Goal: Task Accomplishment & Management: Complete application form

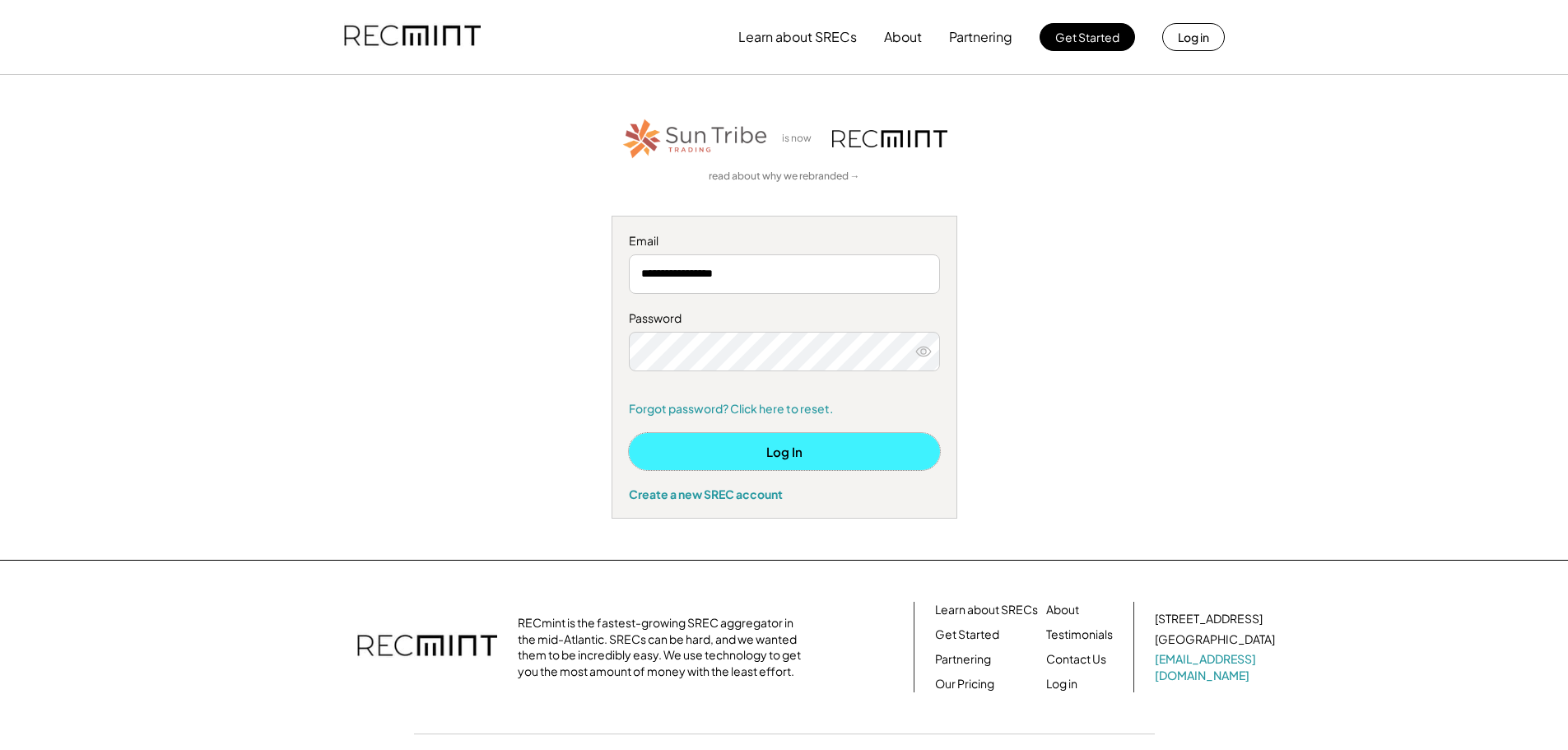
click at [781, 447] on button "Log In" at bounding box center [784, 451] width 311 height 37
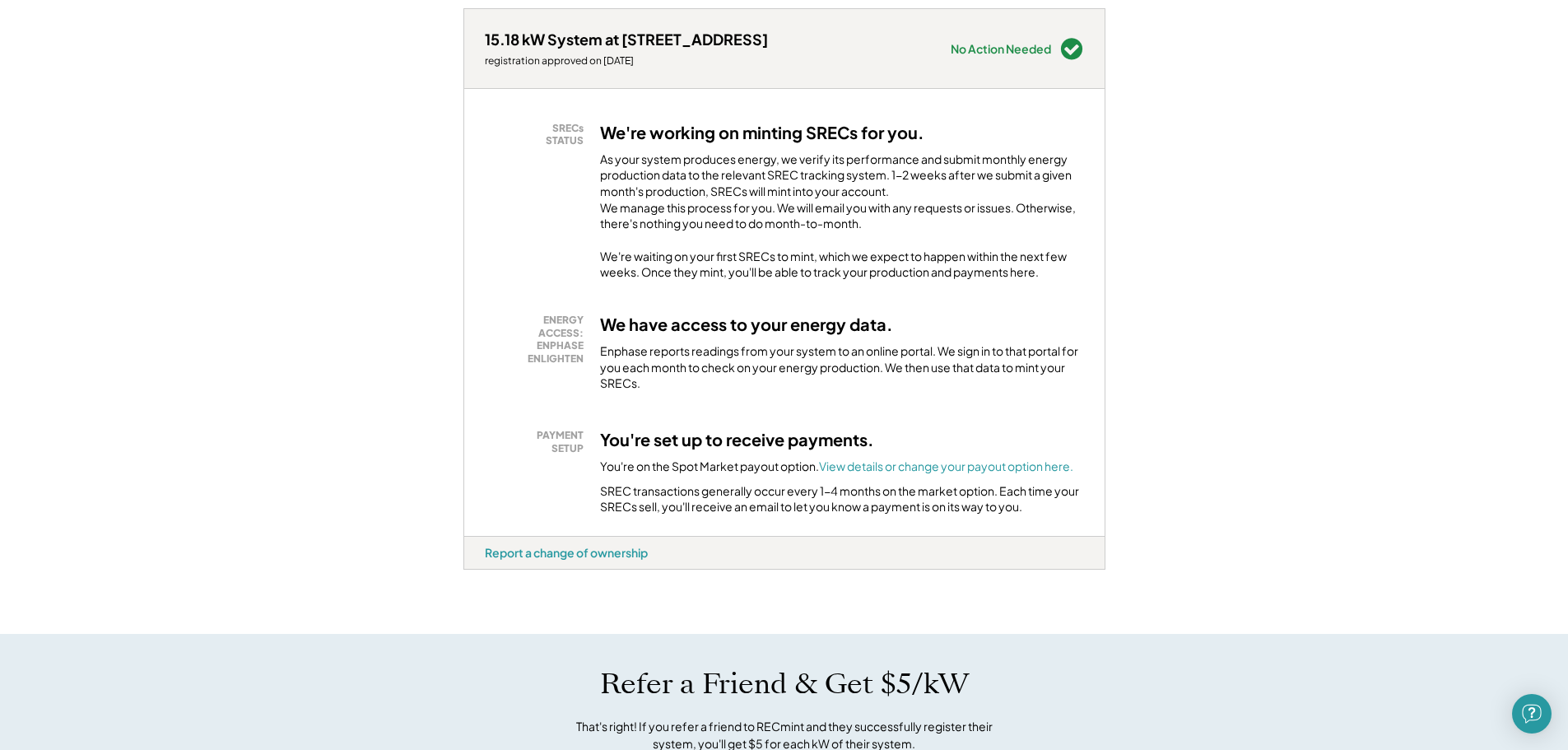
scroll to position [247, 0]
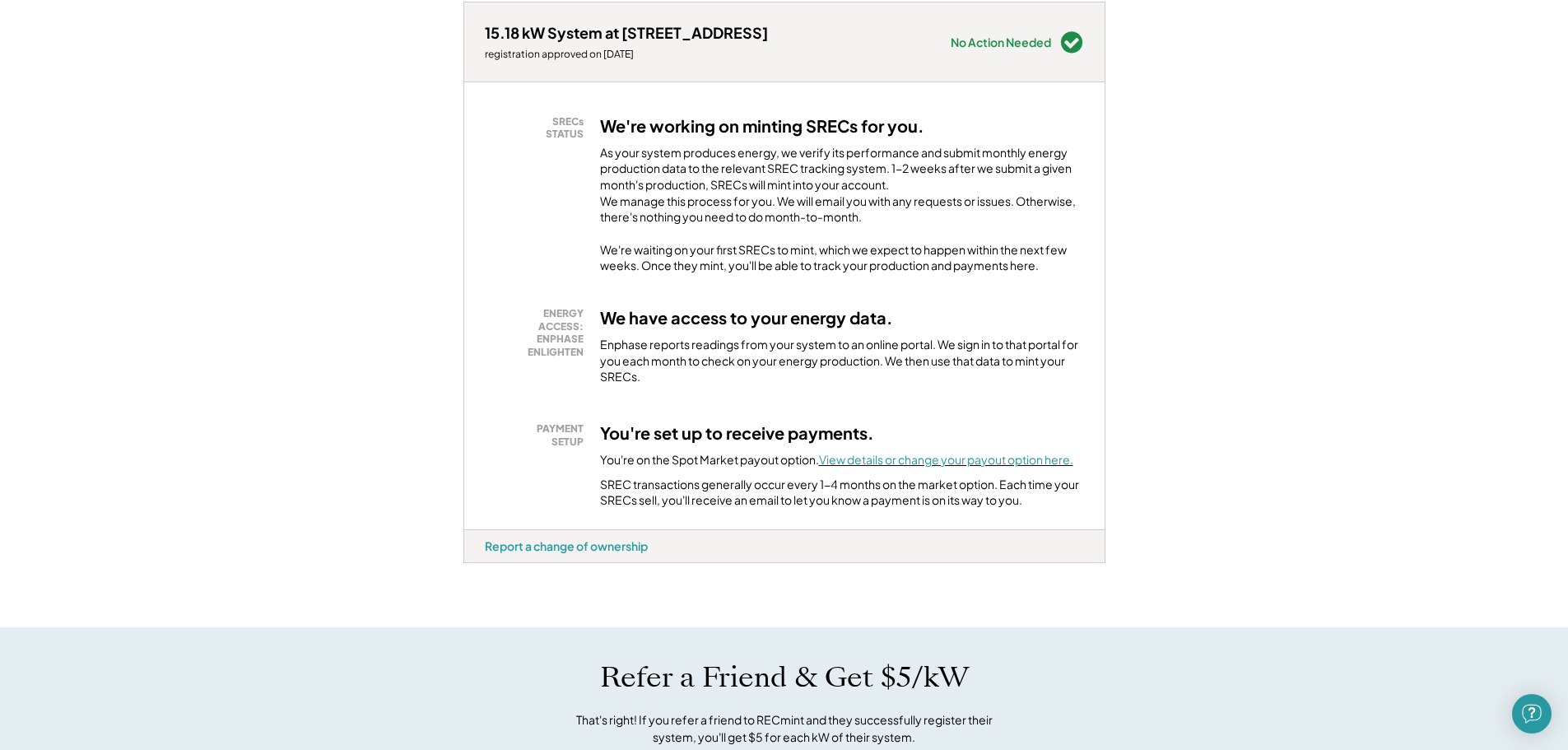
click at [901, 467] on font "View details or change your payout option here." at bounding box center [946, 458] width 255 height 15
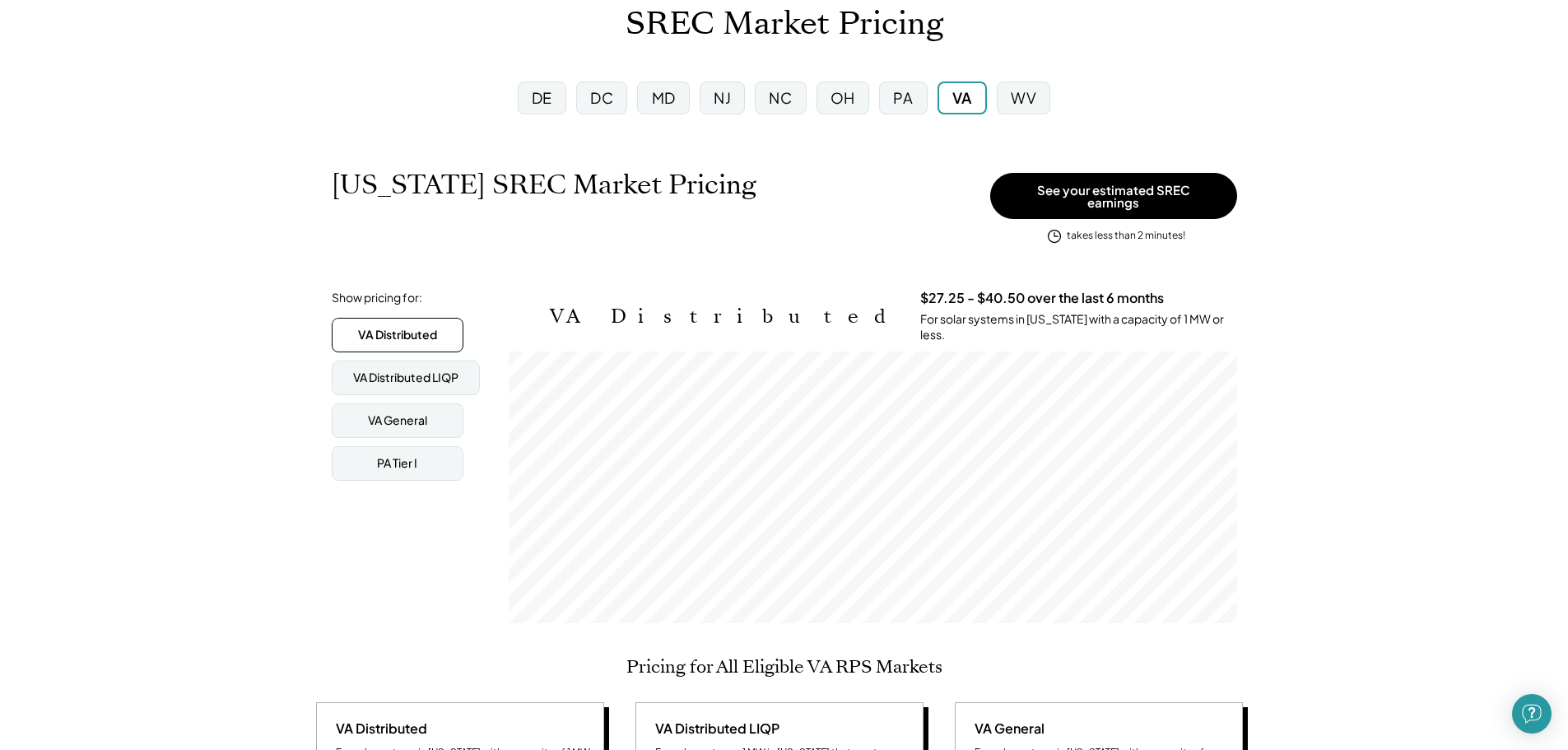
scroll to position [82, 0]
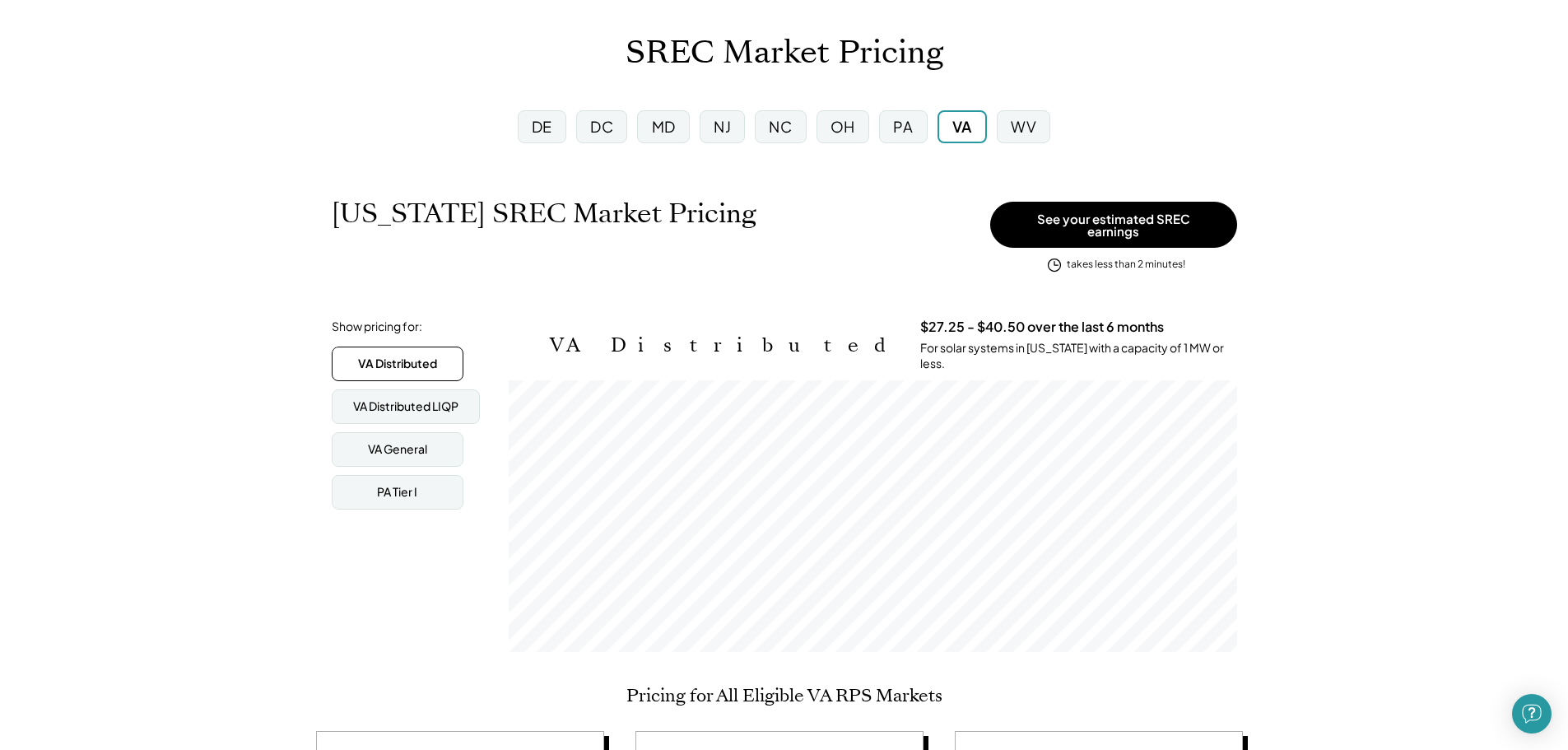
click at [655, 129] on div "MD" at bounding box center [664, 126] width 24 height 21
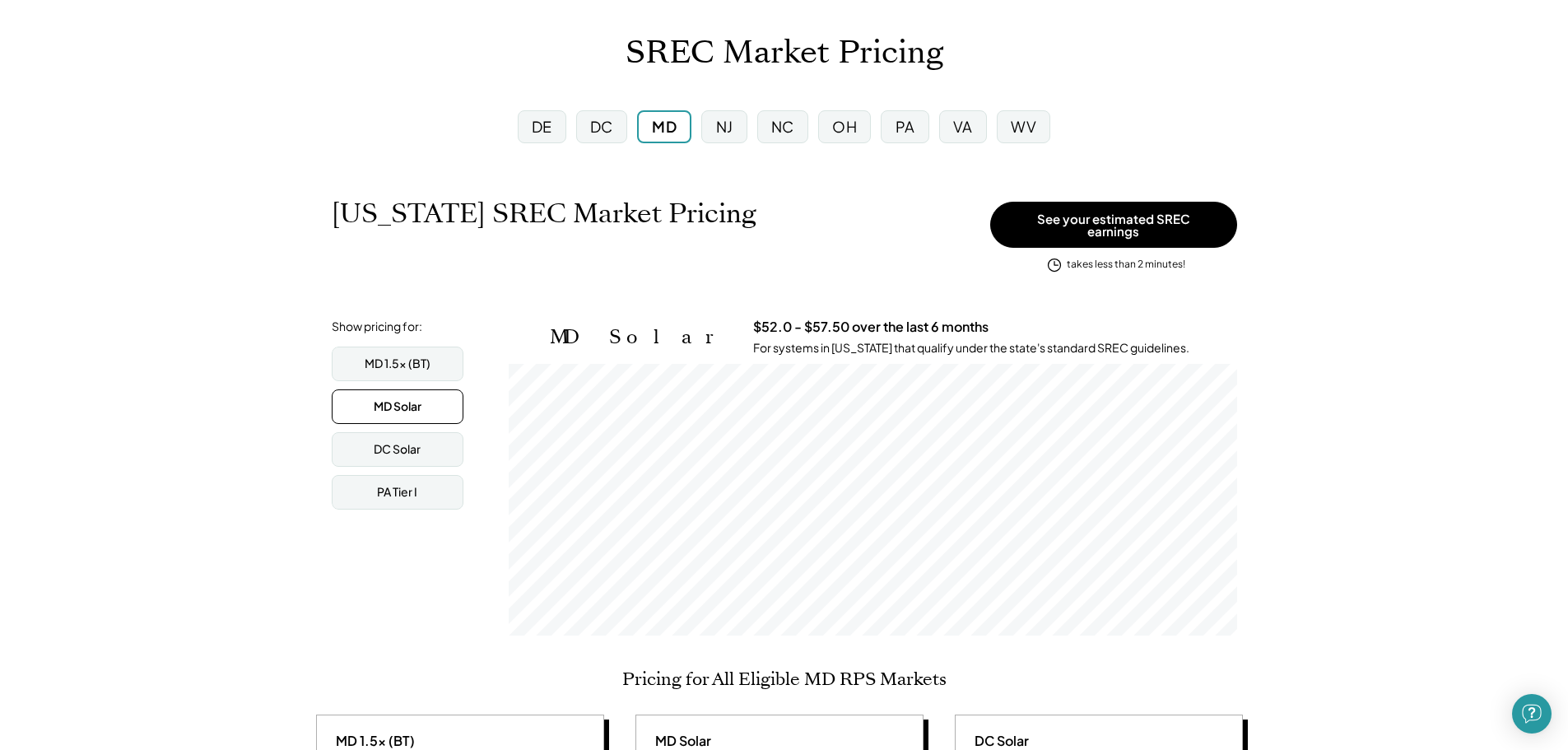
scroll to position [272, 729]
click at [400, 356] on div "MD 1.5x (BT)" at bounding box center [397, 363] width 66 height 16
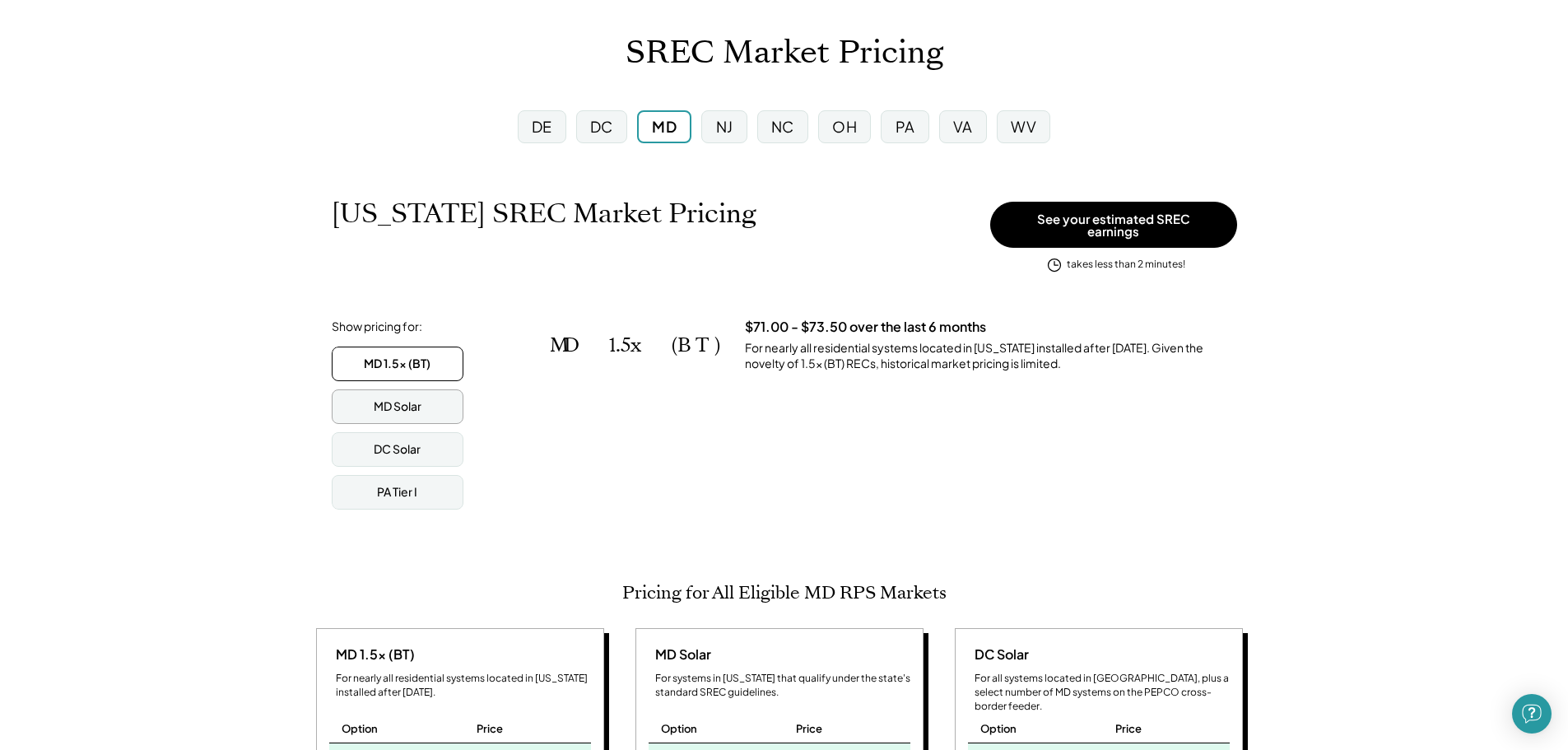
click at [413, 399] on div "MD Solar" at bounding box center [397, 407] width 47 height 16
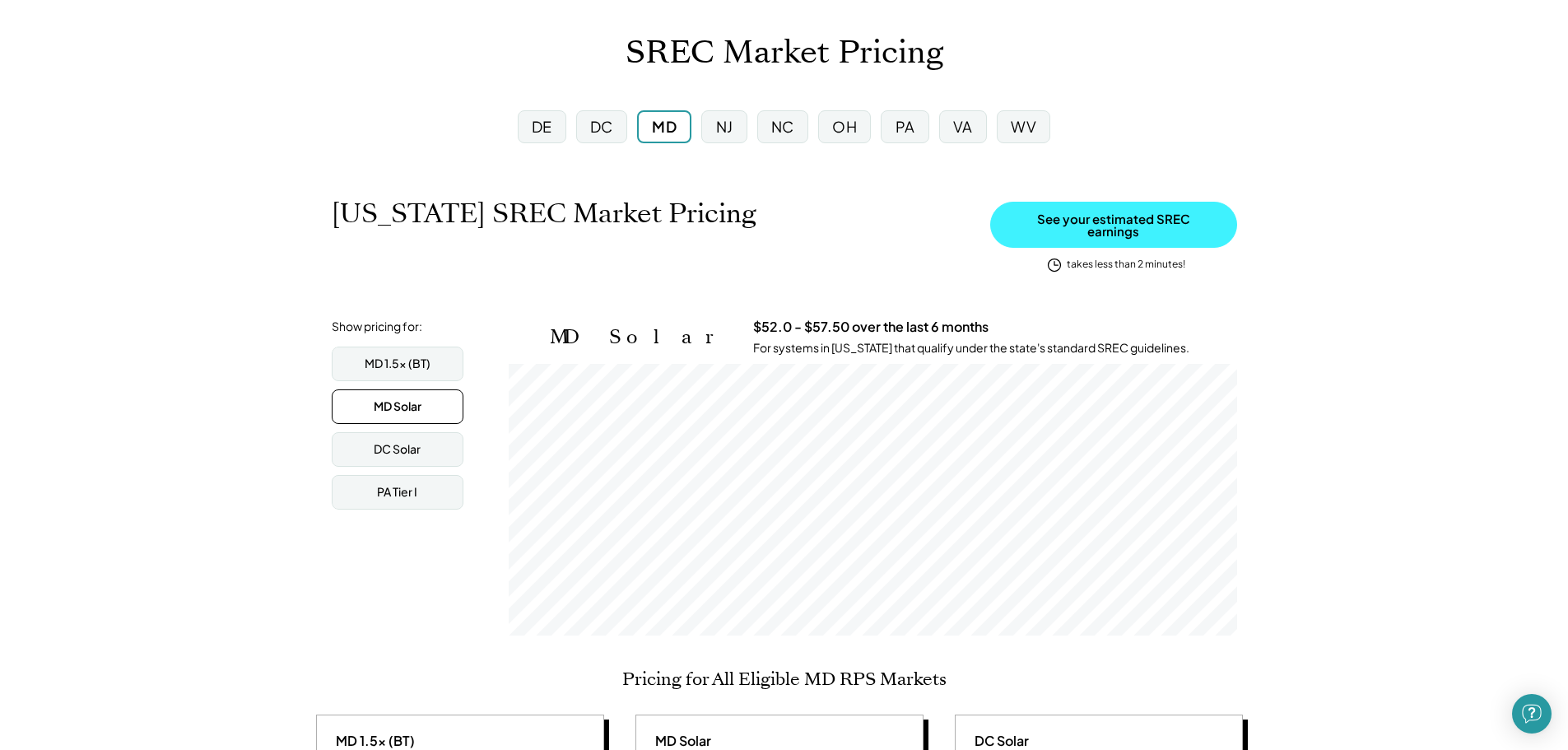
click at [1114, 218] on button "See your estimated SREC earnings" at bounding box center [1114, 224] width 247 height 46
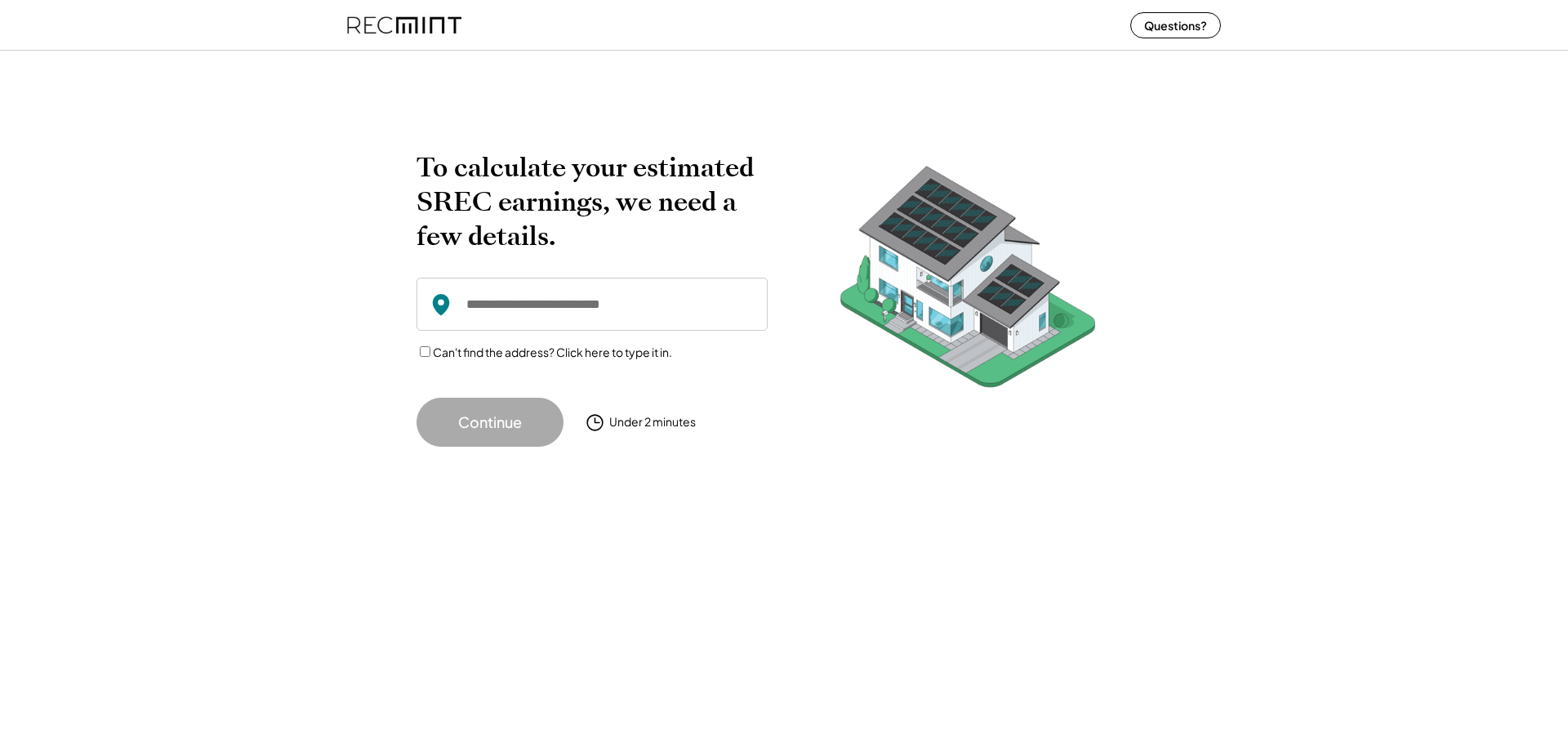
click at [551, 312] on input "input" at bounding box center [592, 304] width 351 height 53
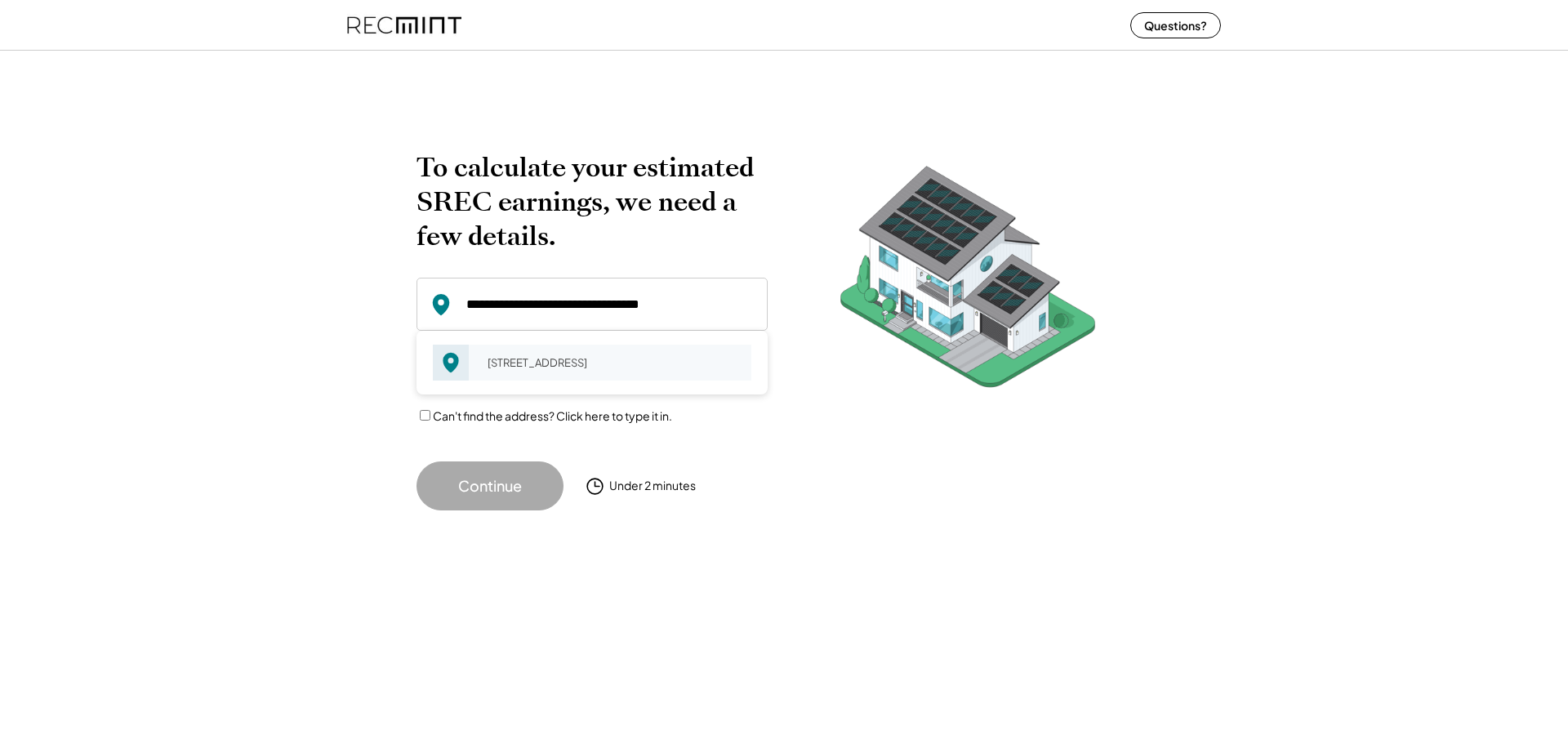
click at [540, 374] on div "[STREET_ADDRESS]" at bounding box center [614, 362] width 274 height 23
type input "**********"
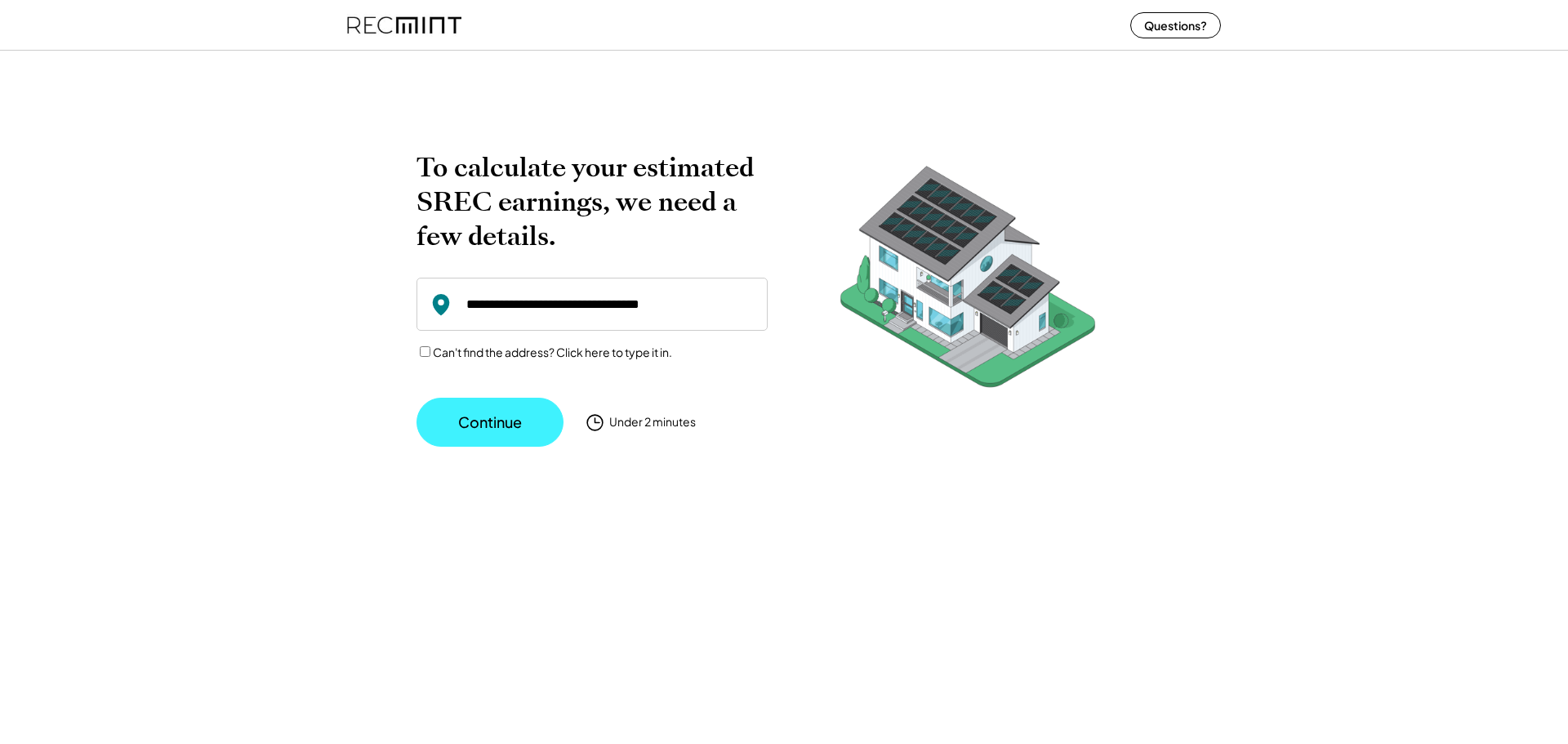
click at [520, 431] on button "Continue" at bounding box center [490, 421] width 147 height 49
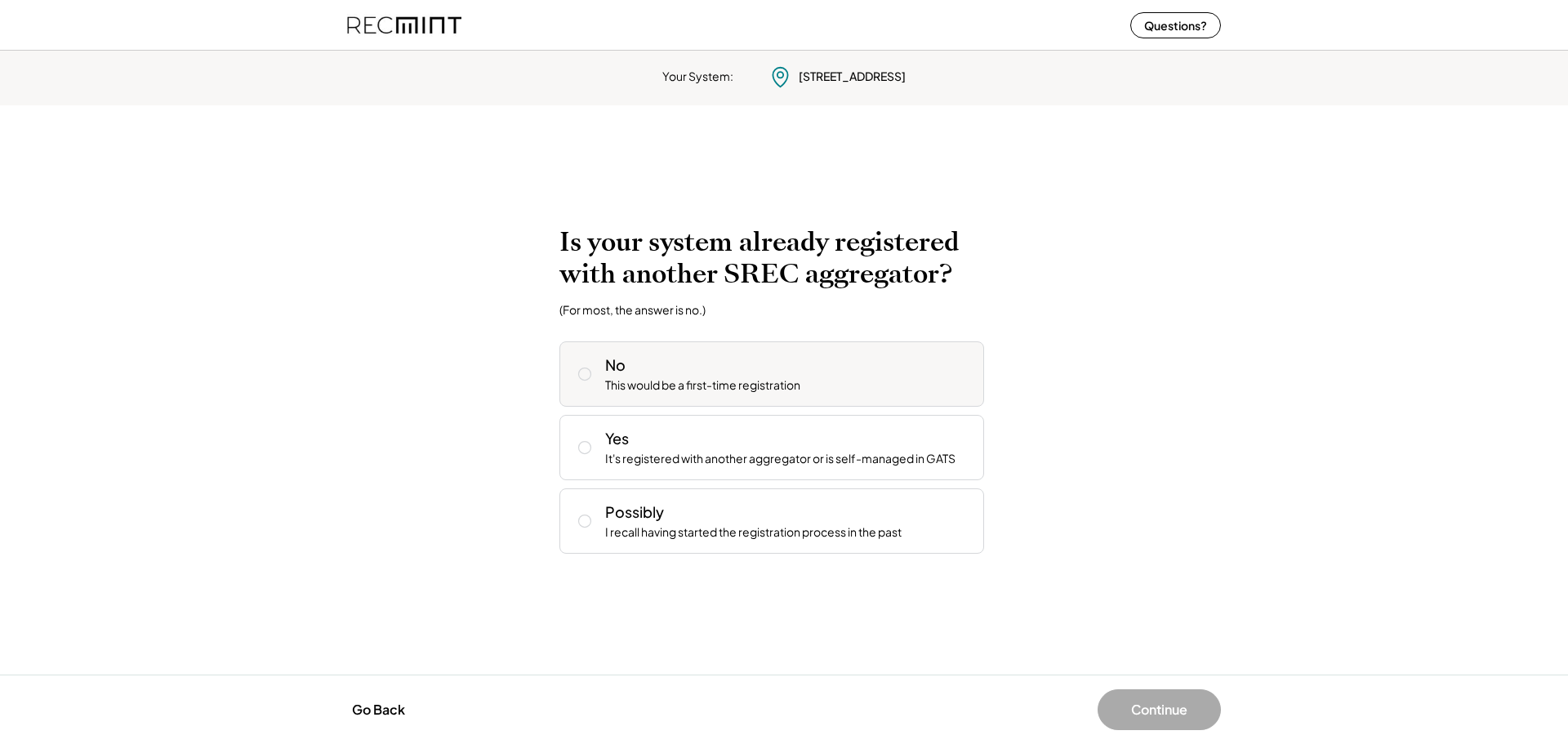
click at [695, 366] on div "No This would be a first-time registration" at bounding box center [788, 374] width 366 height 39
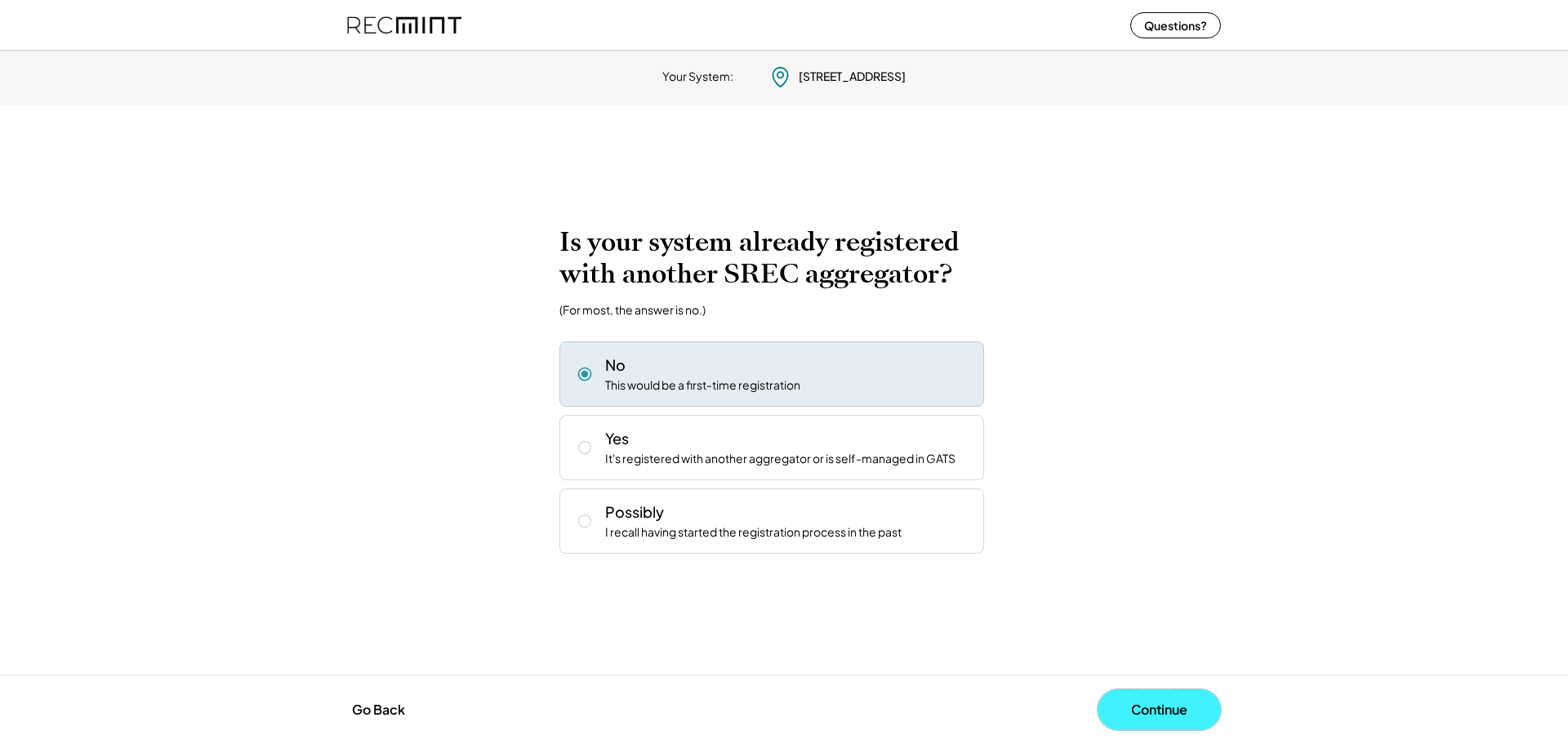
click at [1155, 711] on button "Continue" at bounding box center [1160, 710] width 123 height 41
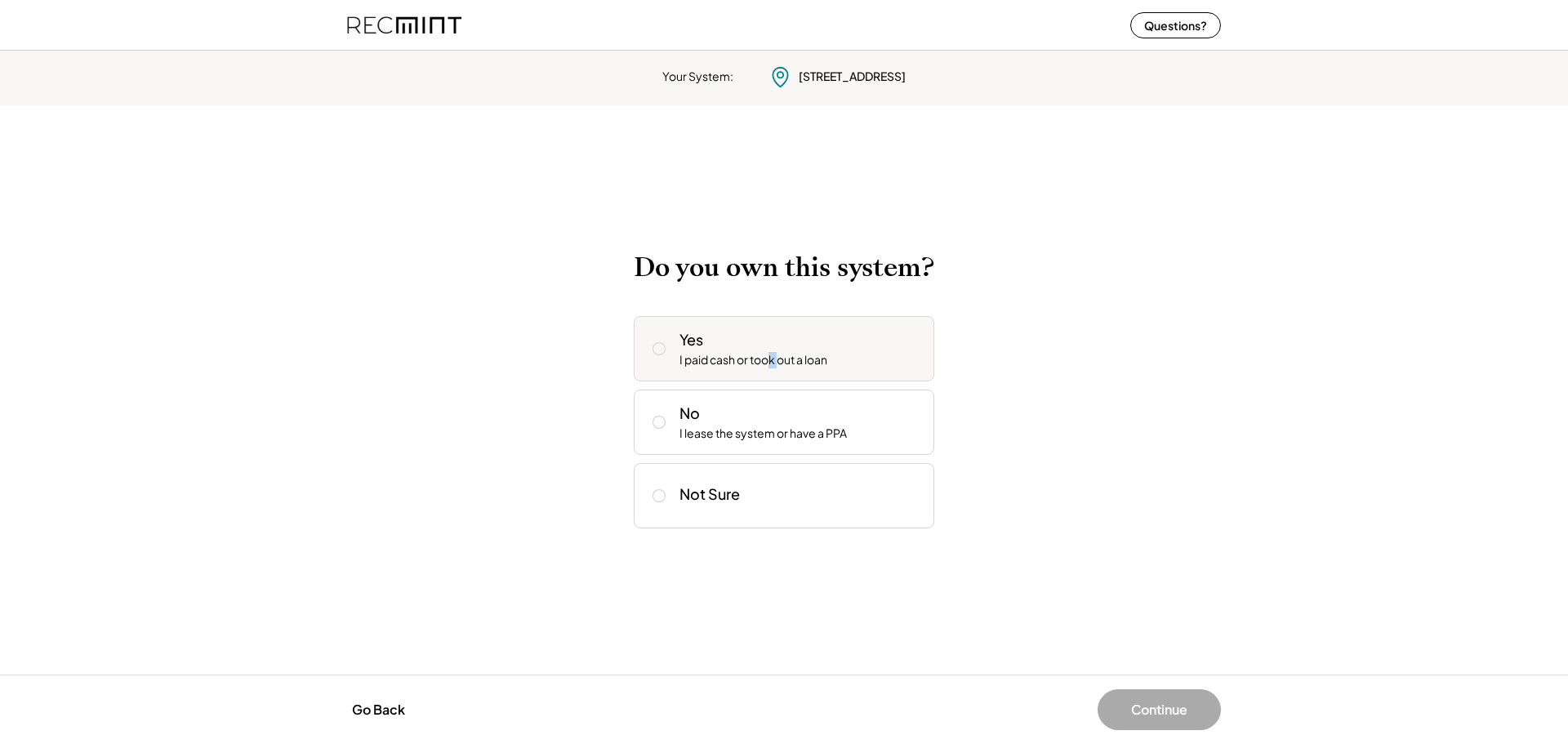
click at [778, 350] on div "Yes I paid cash or took out a loan" at bounding box center [800, 348] width 241 height 39
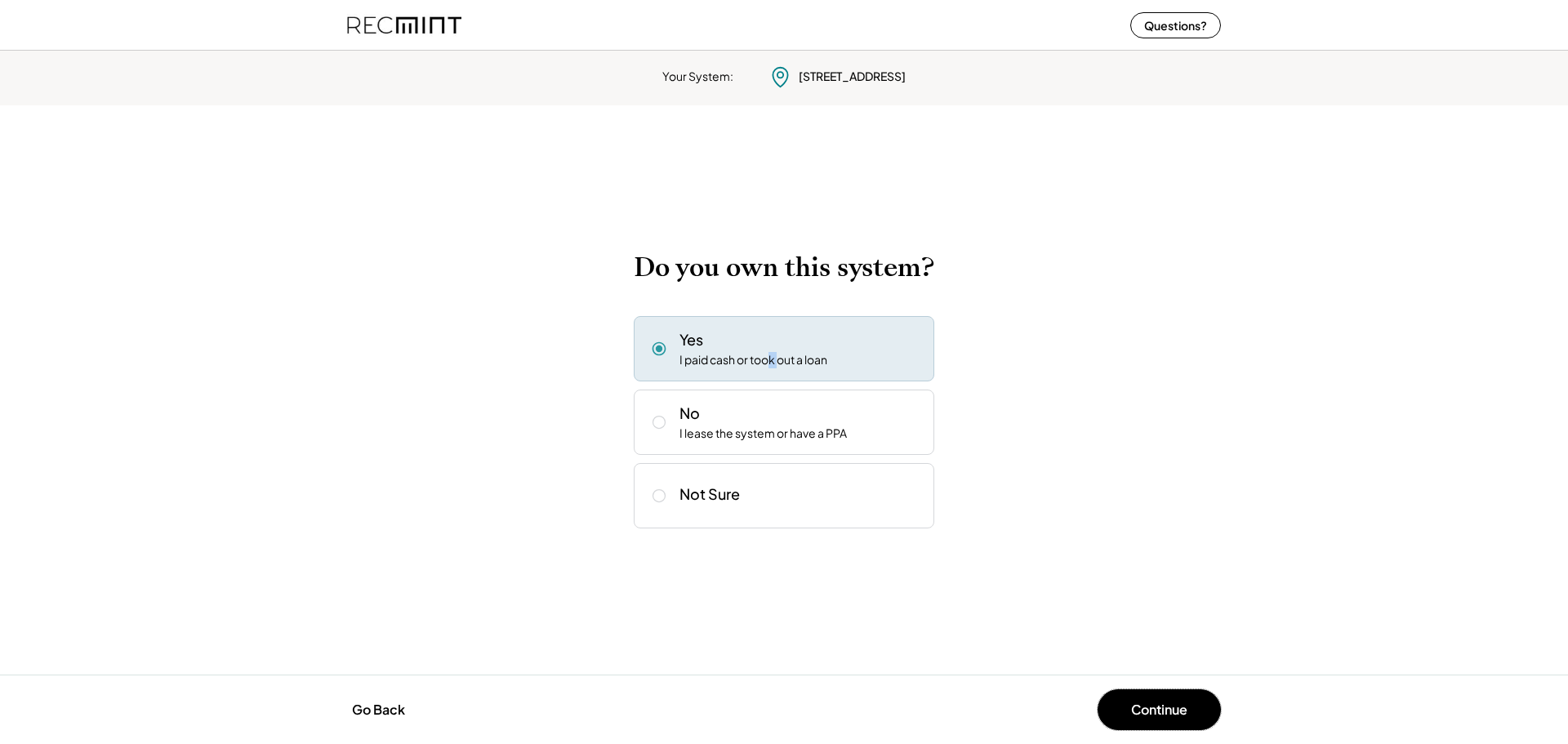
click at [1124, 687] on div "Go Back Continue" at bounding box center [784, 709] width 1568 height 69
click at [1145, 715] on button "Continue" at bounding box center [1160, 710] width 123 height 41
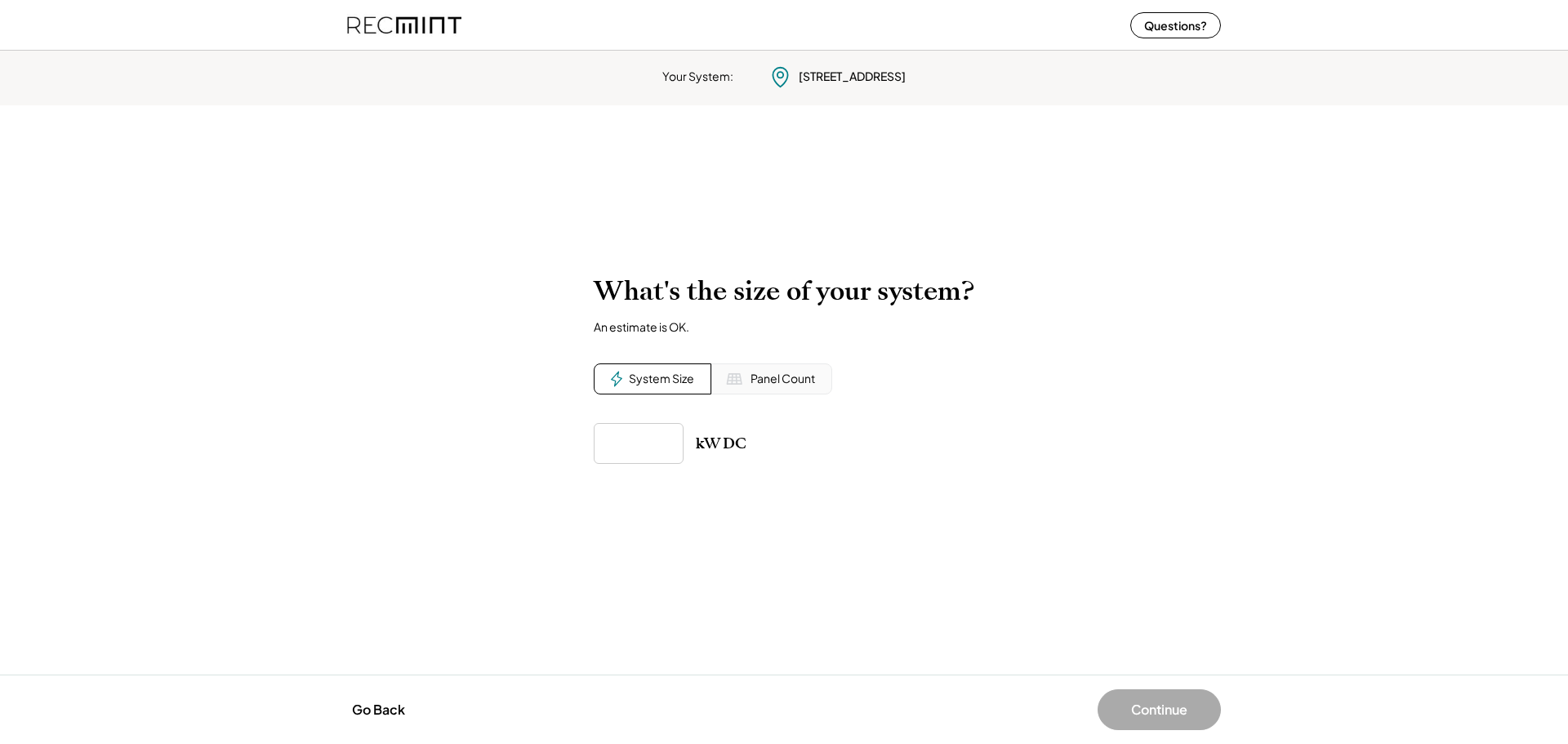
click at [769, 378] on div "Panel Count" at bounding box center [782, 378] width 64 height 16
click at [654, 448] on input "input" at bounding box center [638, 443] width 90 height 41
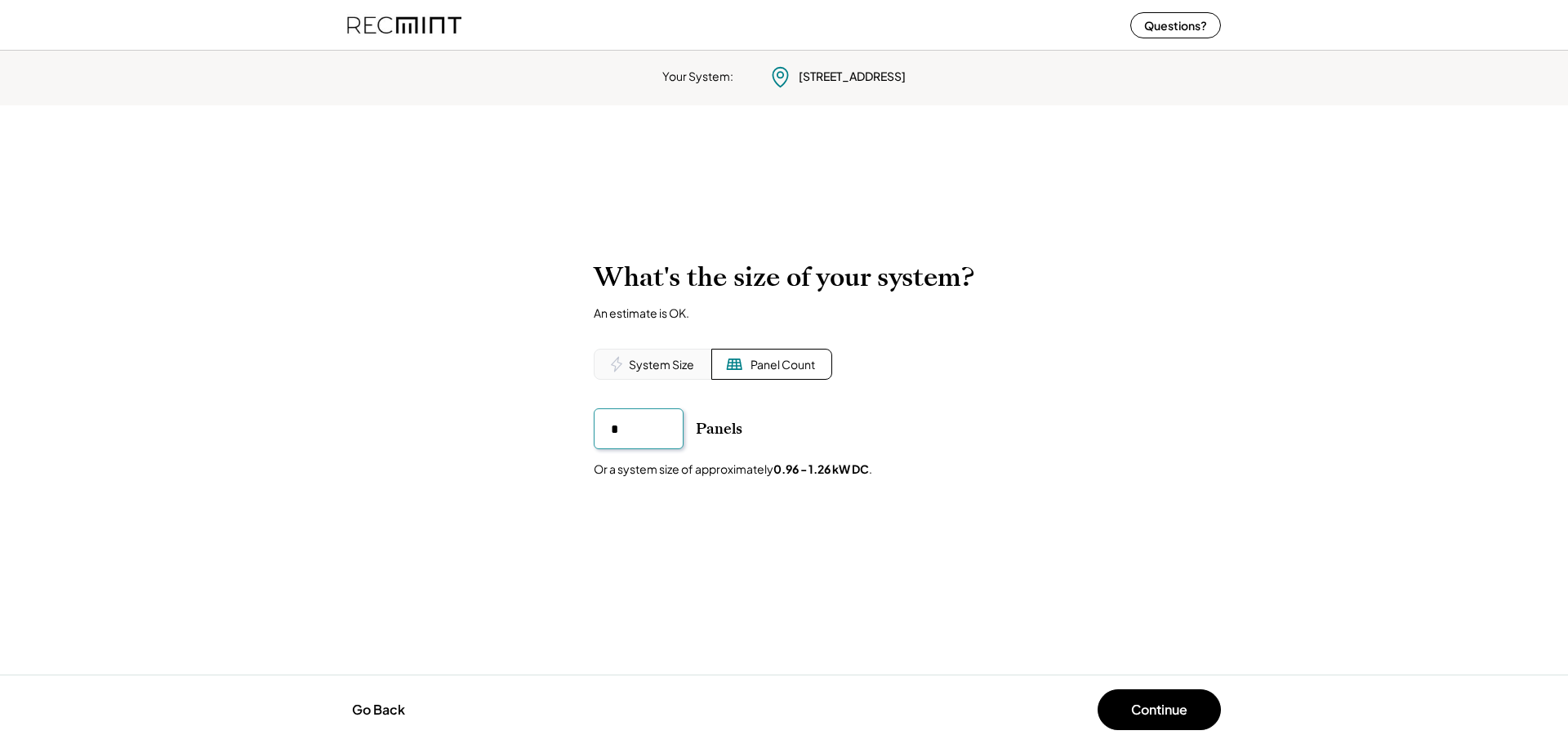
type input "**"
click at [674, 366] on div "System Size" at bounding box center [661, 365] width 65 height 16
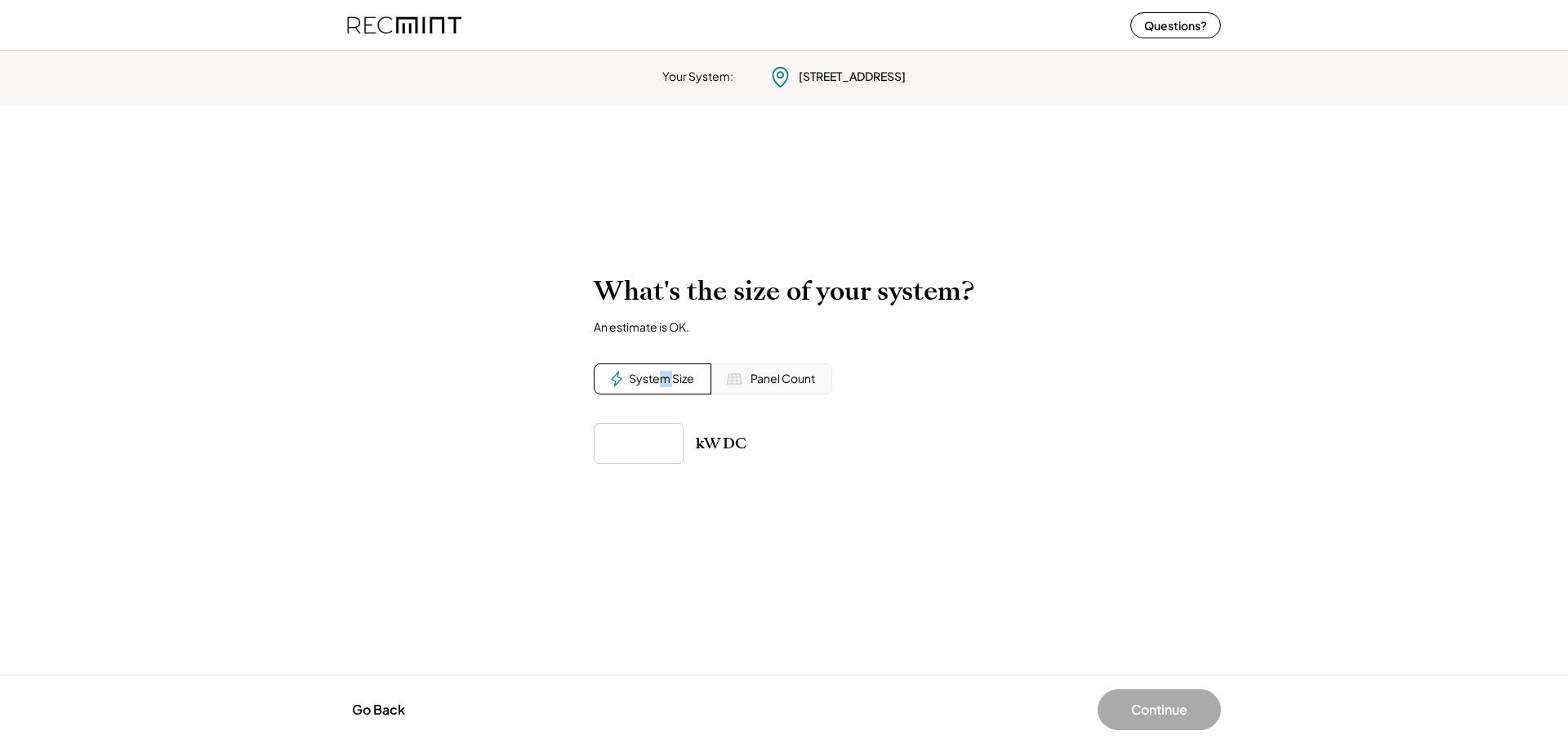
click at [661, 378] on div "System Size" at bounding box center [661, 378] width 65 height 16
